Goal: Information Seeking & Learning: Find specific page/section

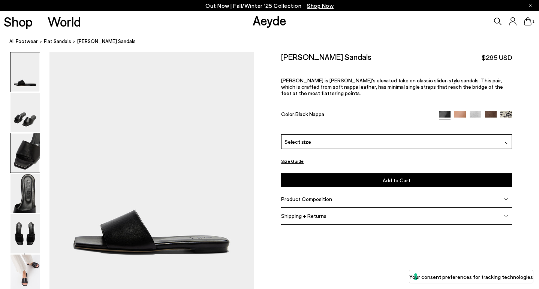
click at [22, 153] on img at bounding box center [24, 152] width 29 height 39
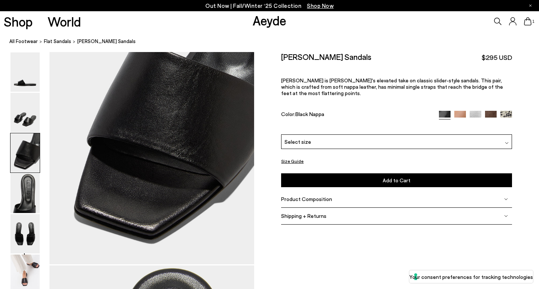
scroll to position [574, 0]
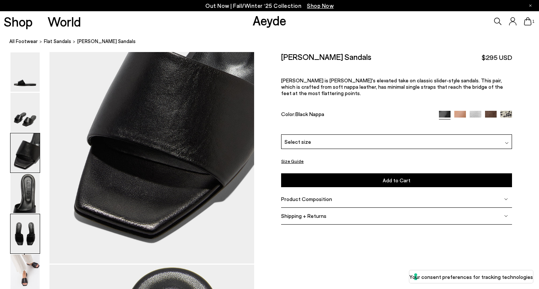
click at [27, 232] on img at bounding box center [24, 233] width 29 height 39
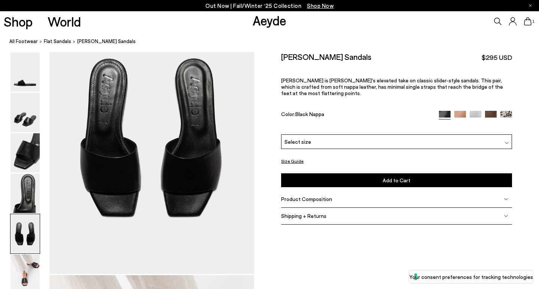
scroll to position [1112, 0]
click at [490, 111] on img at bounding box center [491, 117] width 12 height 12
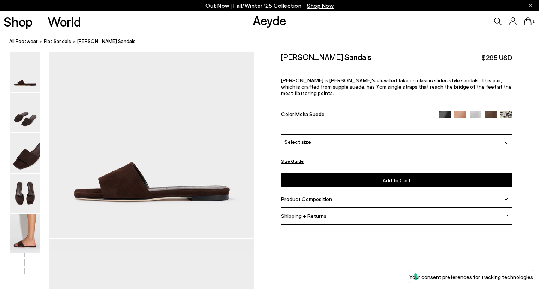
scroll to position [52, 0]
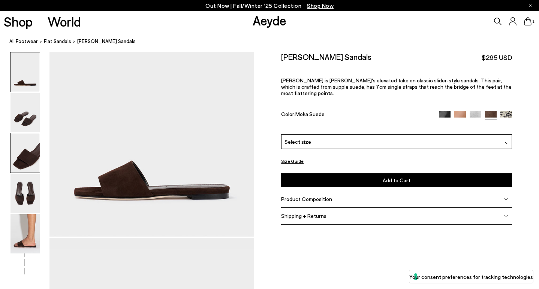
click at [26, 155] on img at bounding box center [24, 152] width 29 height 39
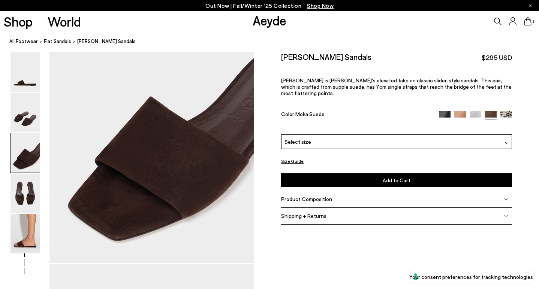
scroll to position [575, 0]
click at [31, 233] on img at bounding box center [24, 233] width 29 height 39
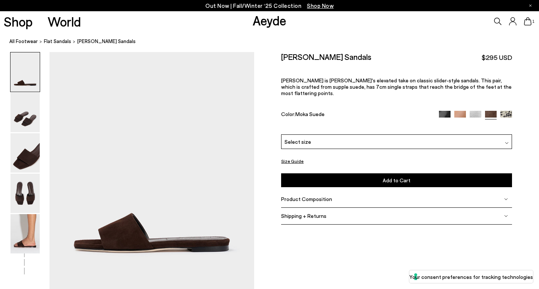
scroll to position [0, 0]
click at [496, 22] on icon at bounding box center [497, 21] width 7 height 7
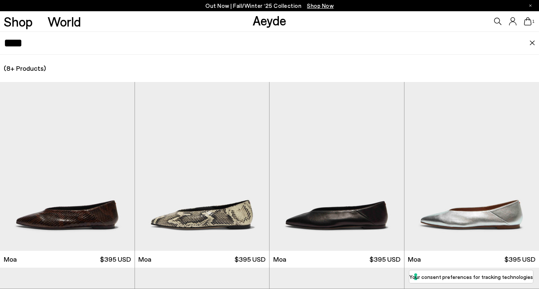
type input "****"
